Goal: Information Seeking & Learning: Learn about a topic

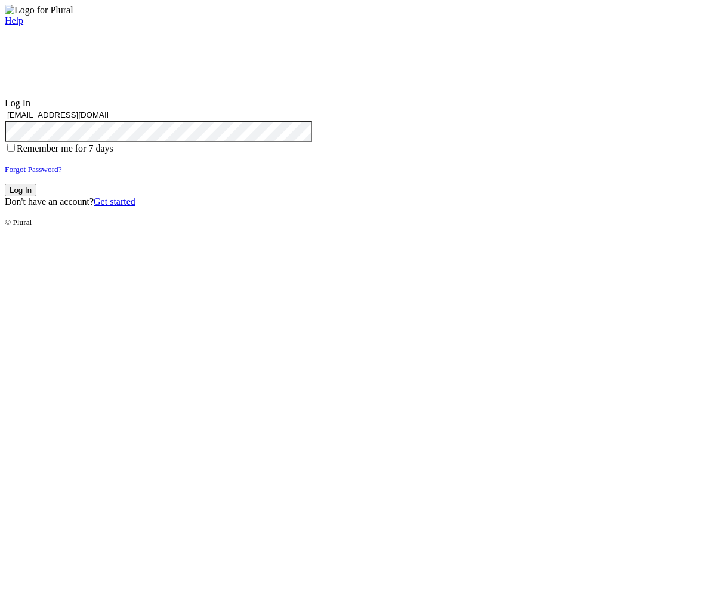
type input "[EMAIL_ADDRESS][DOMAIN_NAME]"
click at [36, 196] on button "Log In" at bounding box center [21, 190] width 32 height 13
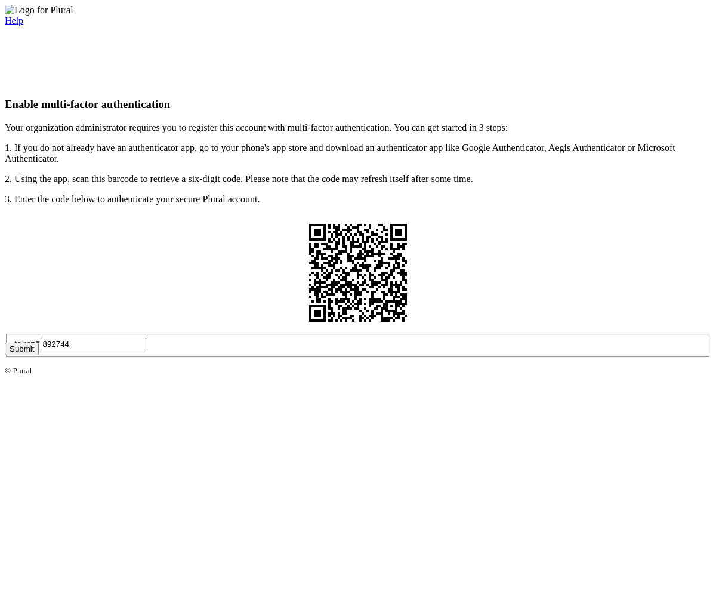
type input "892744"
click at [39, 355] on button "Submit" at bounding box center [22, 349] width 34 height 13
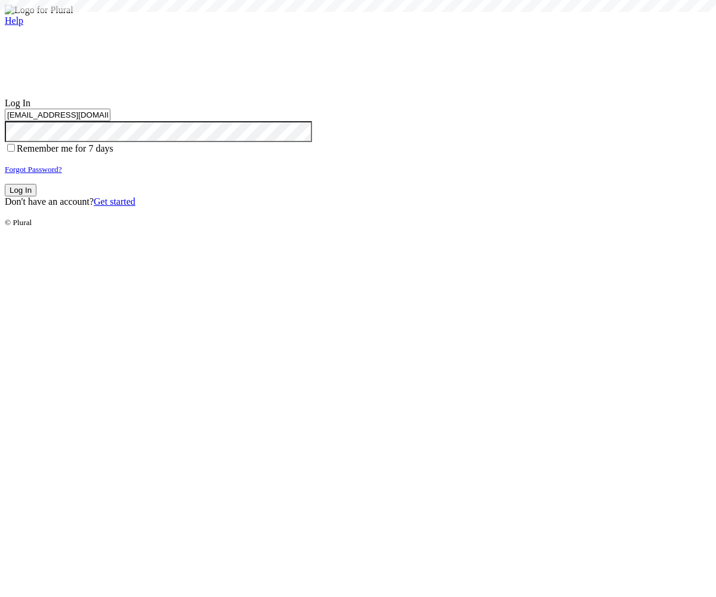
type input "test-1759751805-3@civiceagle.com"
click at [36, 196] on button "Log In" at bounding box center [21, 190] width 32 height 13
click at [62, 174] on small "Forgot Password?" at bounding box center [33, 169] width 57 height 9
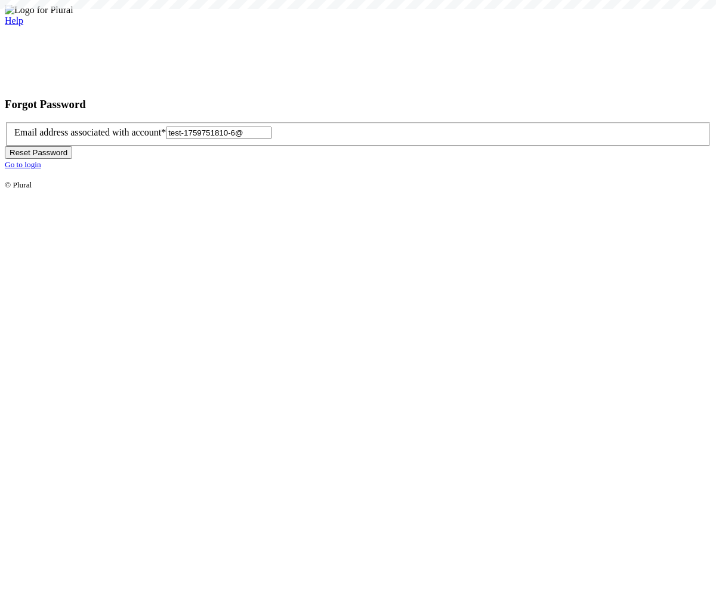
type input "test-1759751810-6@c"
click at [72, 159] on button "Reset Password" at bounding box center [38, 152] width 67 height 13
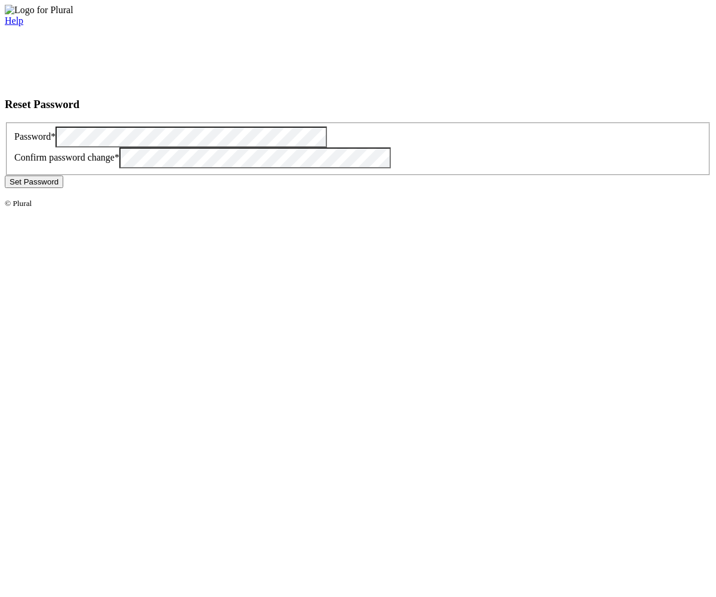
click at [63, 188] on button "Set Password" at bounding box center [34, 182] width 59 height 13
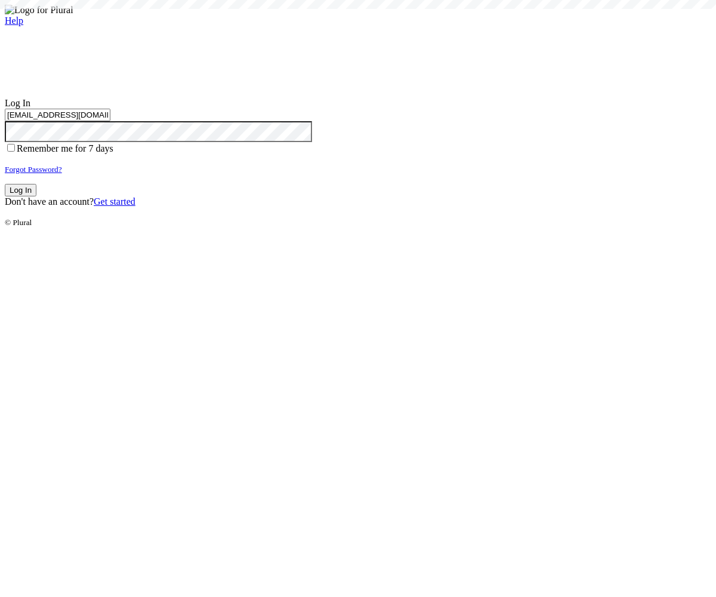
type input "[EMAIL_ADDRESS][DOMAIN_NAME]"
click at [36, 196] on button "Log In" at bounding box center [21, 190] width 32 height 13
type input "[EMAIL_ADDRESS][DOMAIN_NAME]"
click at [36, 196] on button "Log In" at bounding box center [21, 190] width 32 height 13
